Goal: Task Accomplishment & Management: Manage account settings

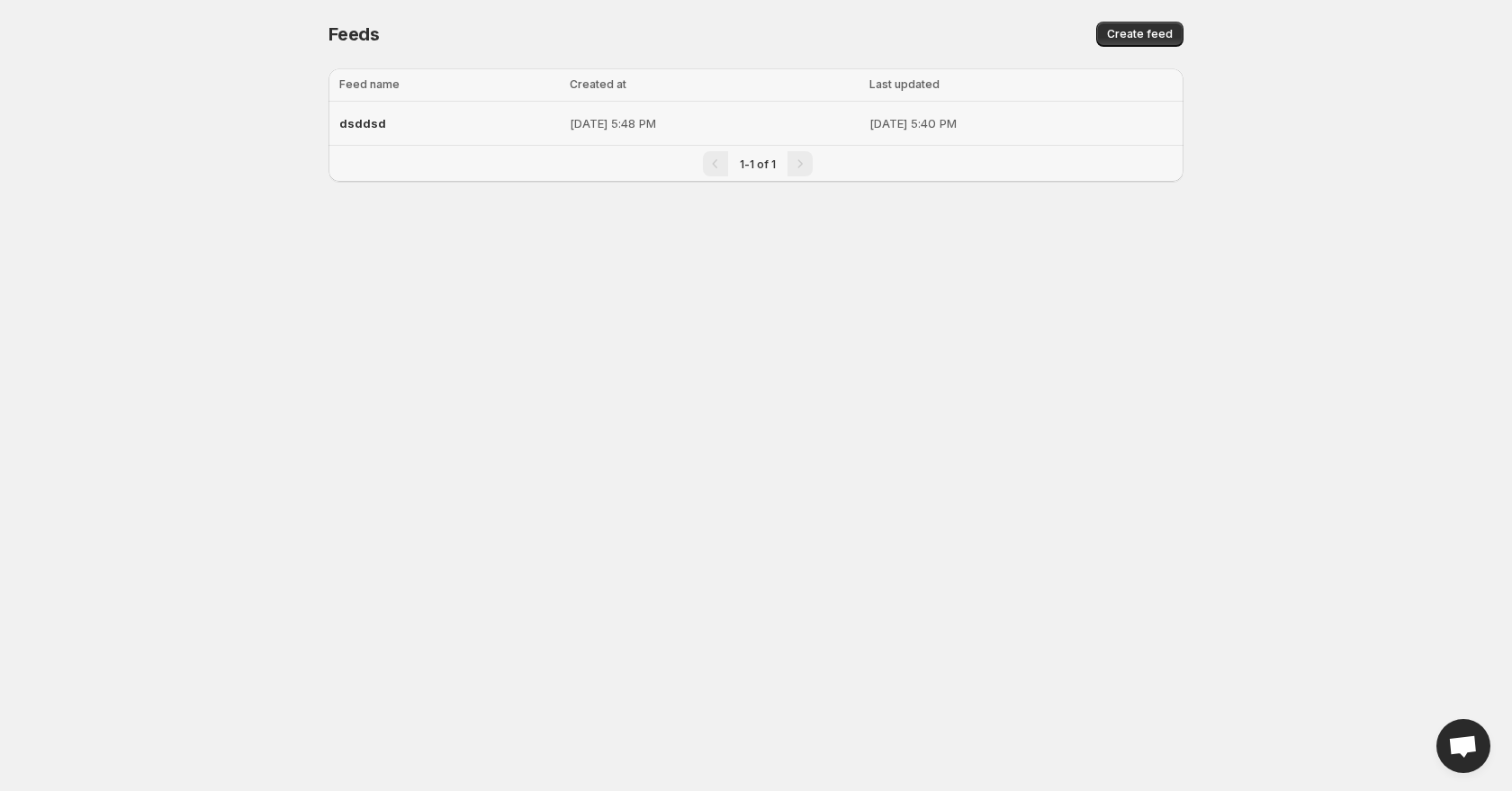
click at [1130, 127] on p "[DATE] 5:40 PM" at bounding box center [1021, 123] width 303 height 18
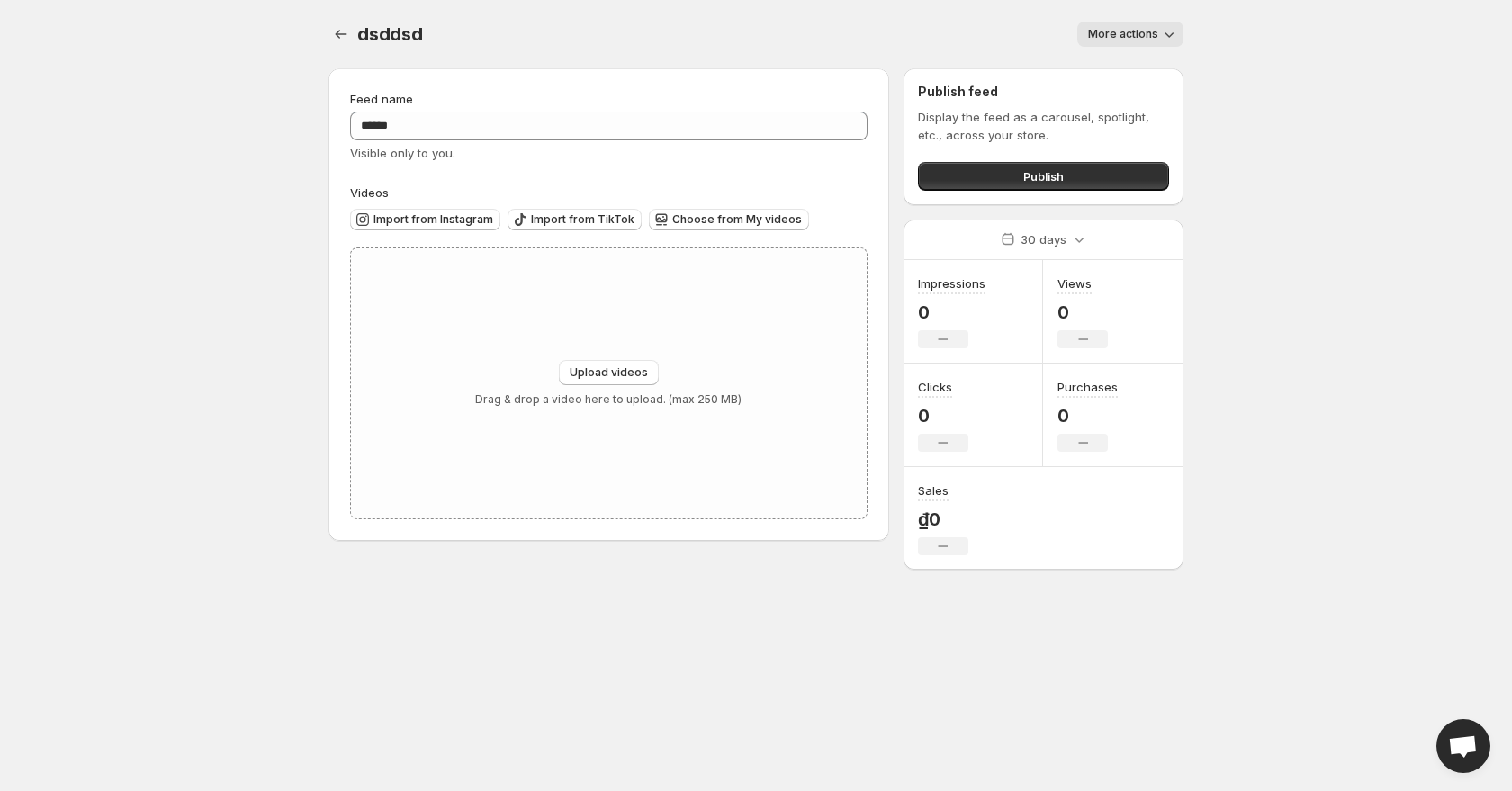
click at [1140, 36] on span "More actions" at bounding box center [1123, 34] width 70 height 15
click at [1131, 75] on button "Delete" at bounding box center [1109, 70] width 47 height 28
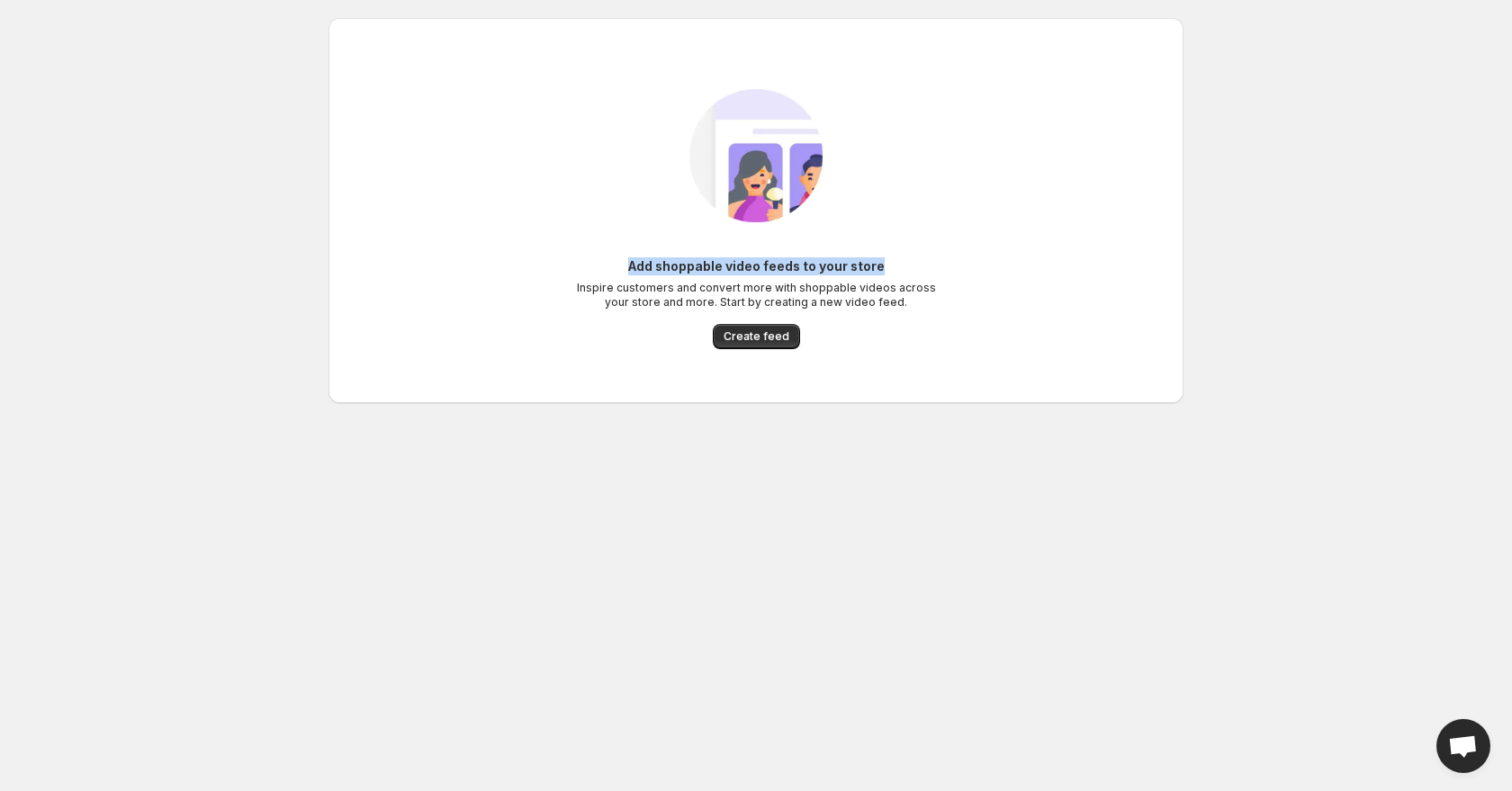
drag, startPoint x: 631, startPoint y: 265, endPoint x: 879, endPoint y: 265, distance: 248.0
click at [879, 265] on h6 "Add shoppable video feeds to your store" at bounding box center [756, 266] width 256 height 18
click at [930, 420] on div "Add shoppable video feeds to your store Inspire customers and convert more with…" at bounding box center [749, 246] width 870 height 486
click at [644, 276] on div "Add shoppable video feeds to your store Inspire customers and convert more with…" at bounding box center [756, 283] width 360 height 52
drag, startPoint x: 631, startPoint y: 265, endPoint x: 885, endPoint y: 266, distance: 254.0
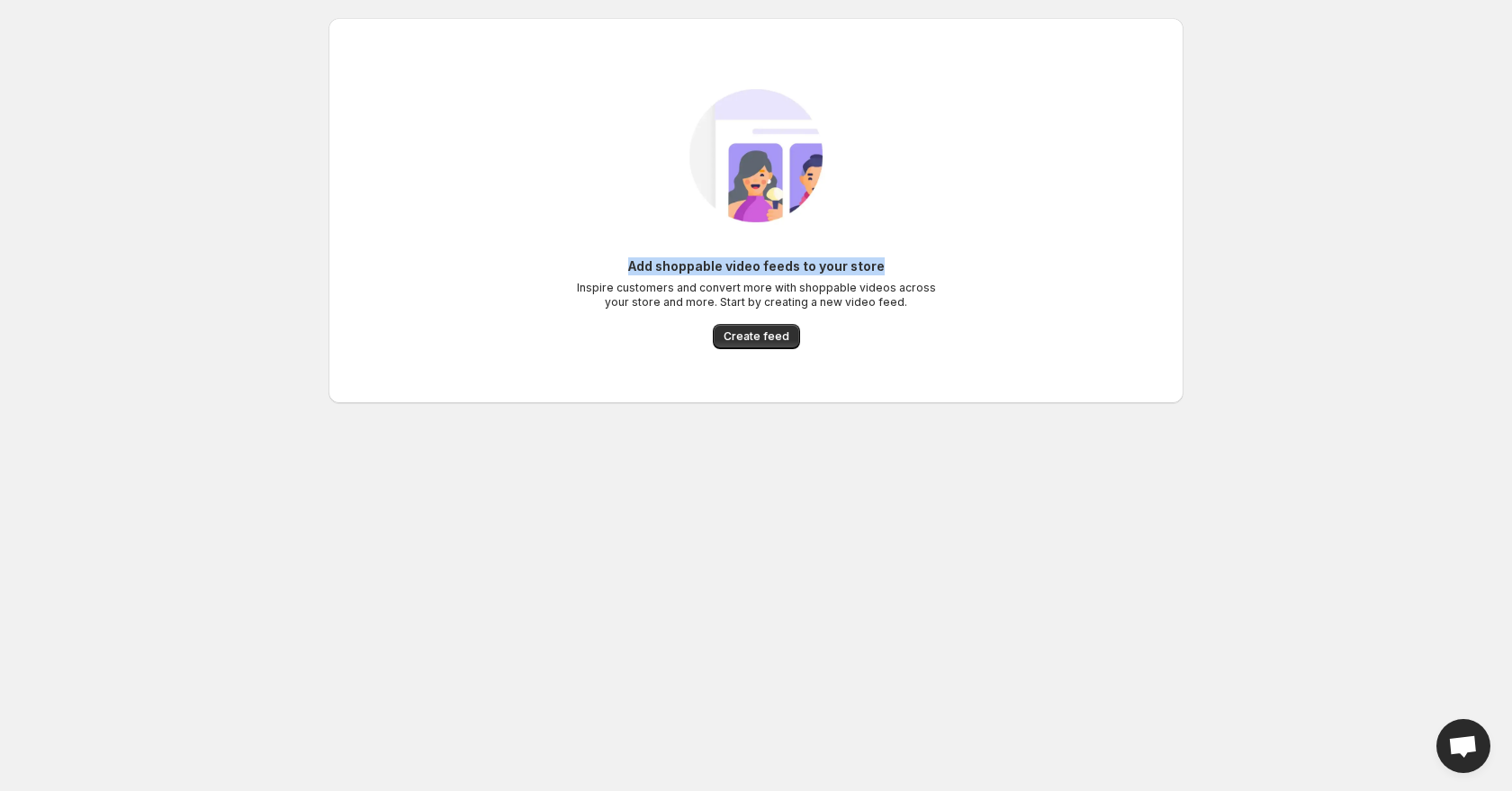
click at [885, 266] on div "Add shoppable video feeds to your store Inspire customers and convert more with…" at bounding box center [756, 283] width 360 height 52
copy h6 "Add shoppable video feeds to your store"
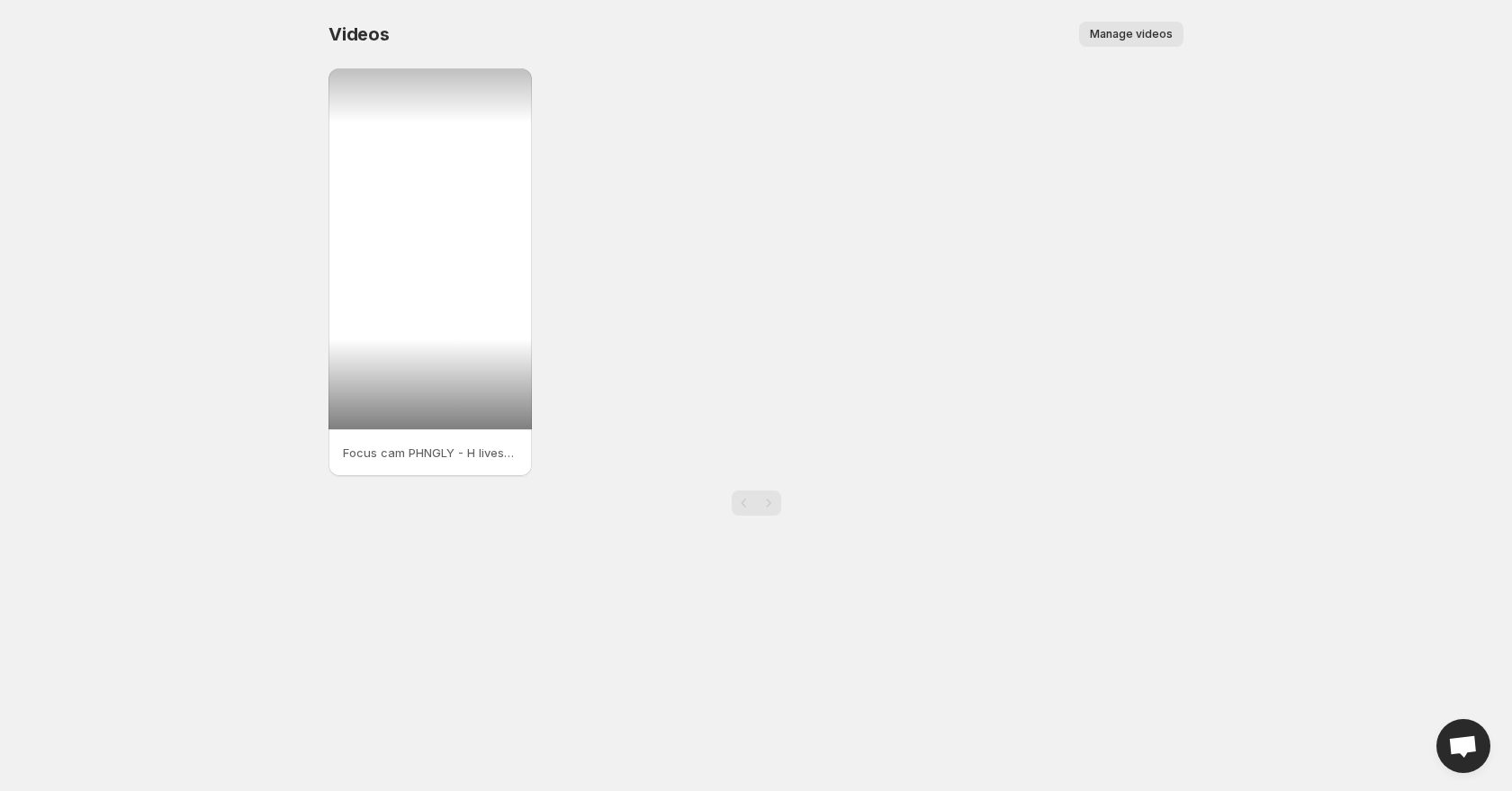
click at [409, 347] on div at bounding box center [430, 248] width 203 height 361
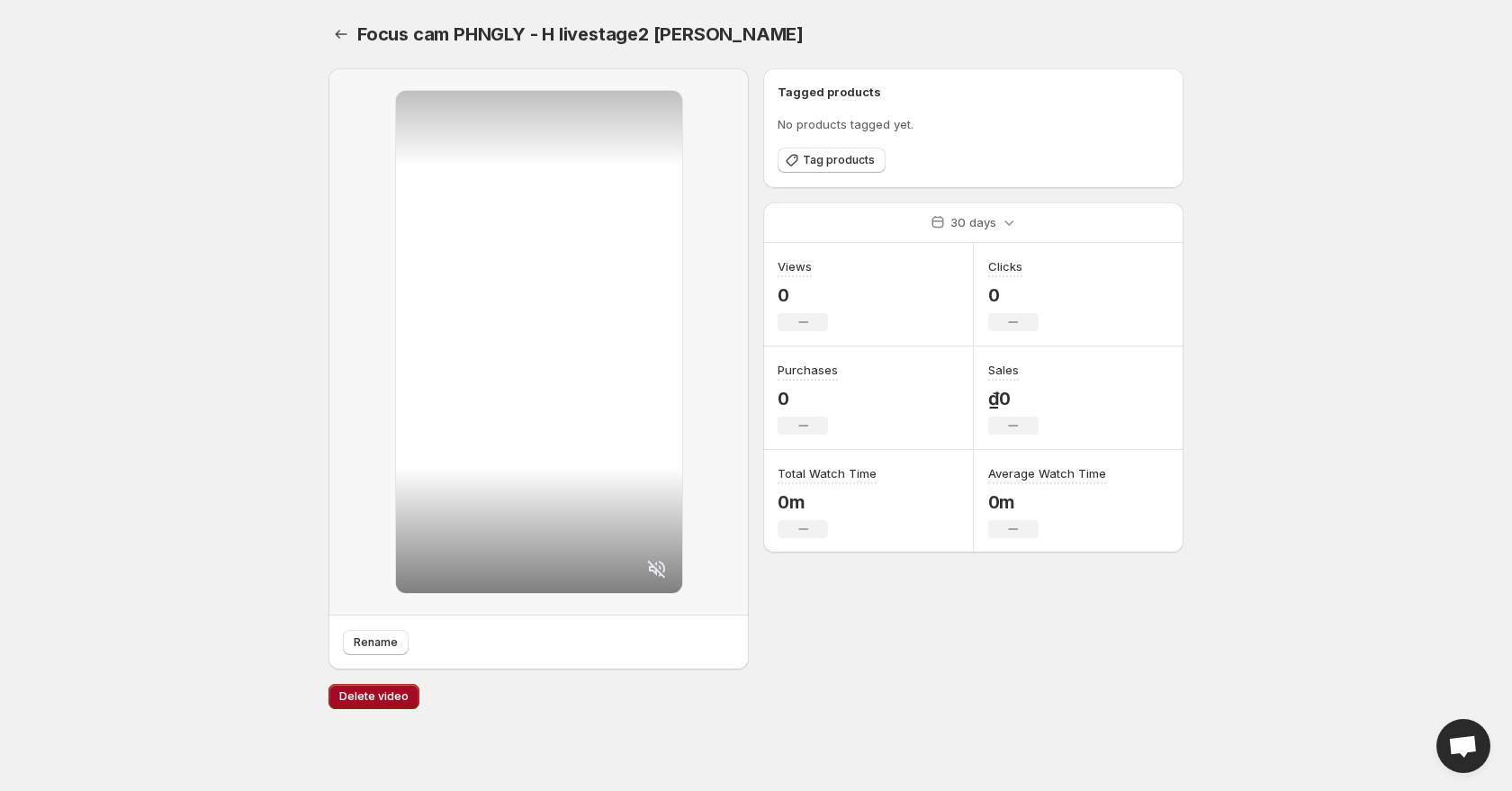
click at [368, 695] on span "Delete video" at bounding box center [373, 696] width 69 height 15
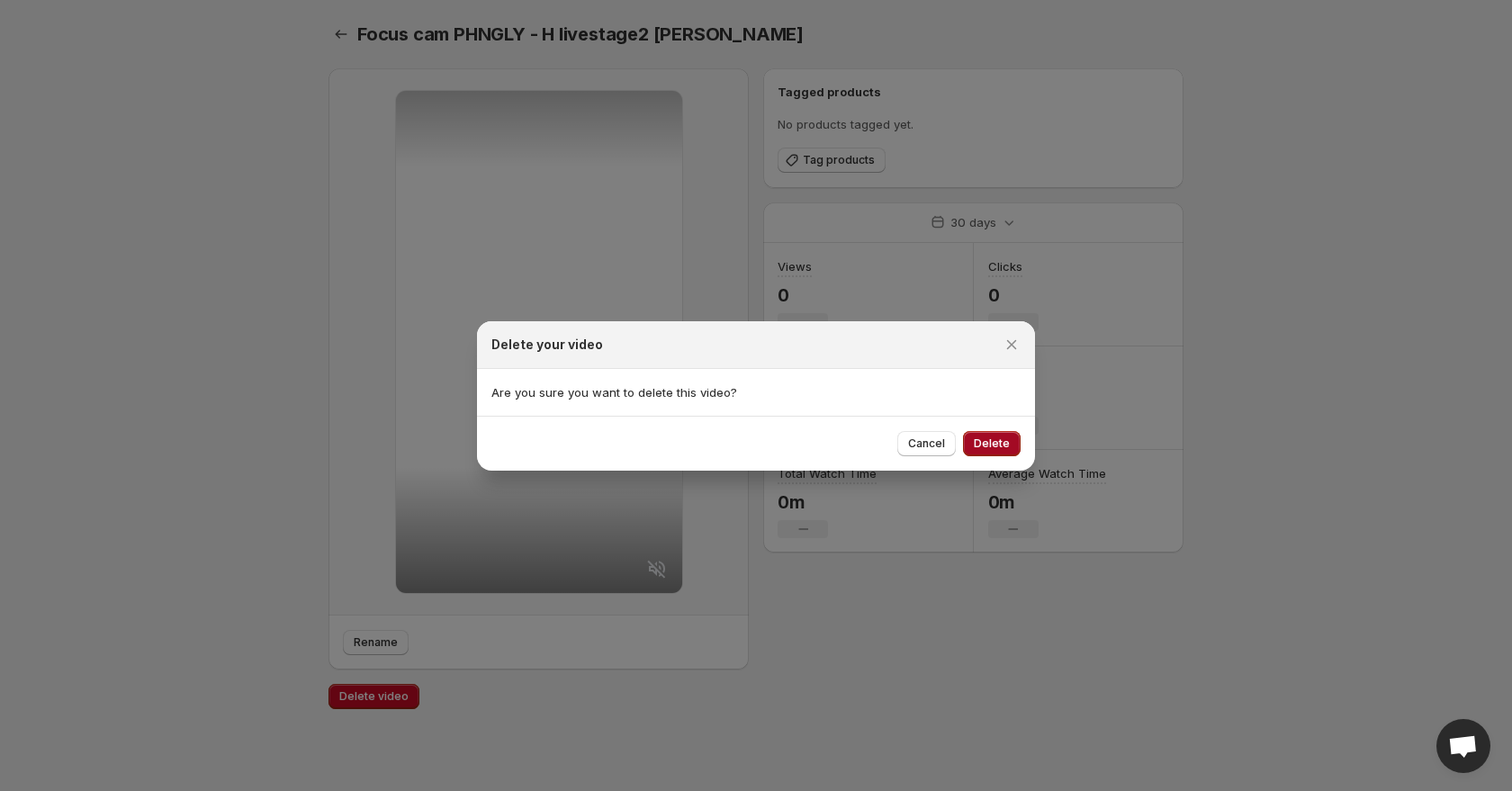
click at [979, 438] on span "Delete" at bounding box center [991, 444] width 36 height 15
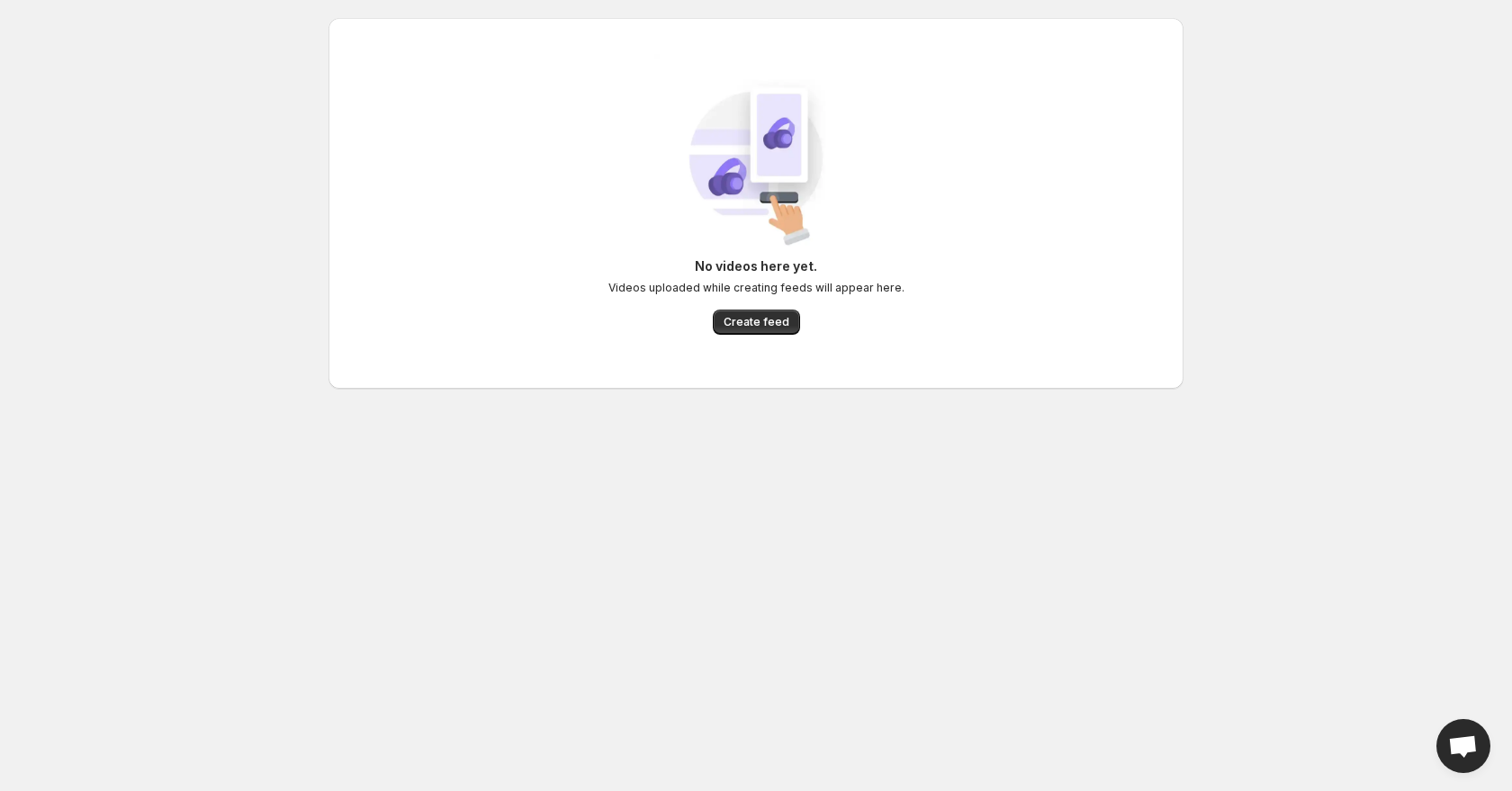
click at [949, 138] on div "No videos here yet. Videos uploaded while creating feeds will appear here. Crea…" at bounding box center [756, 203] width 826 height 299
drag, startPoint x: 616, startPoint y: 288, endPoint x: 903, endPoint y: 292, distance: 287.0
click at [903, 292] on div "No videos here yet. Videos uploaded while creating feeds will appear here. Crea…" at bounding box center [756, 203] width 826 height 299
